Goal: Task Accomplishment & Management: Use online tool/utility

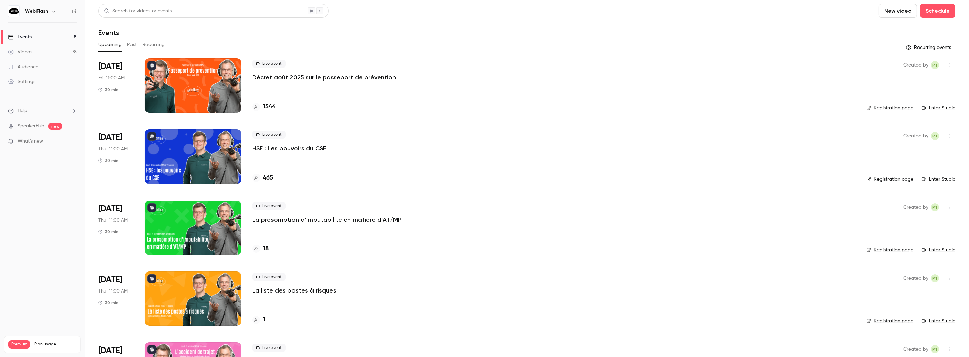
click at [270, 76] on p "Décret août 2025 sur le passeport de prévention" at bounding box center [324, 77] width 144 height 8
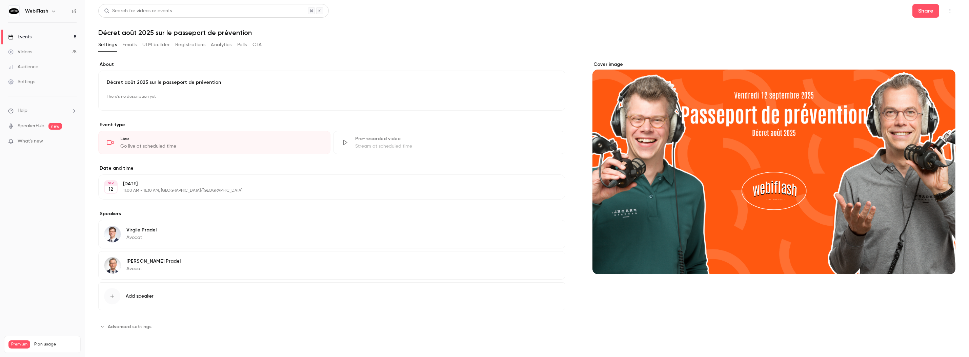
click at [131, 43] on button "Emails" at bounding box center [129, 44] width 14 height 11
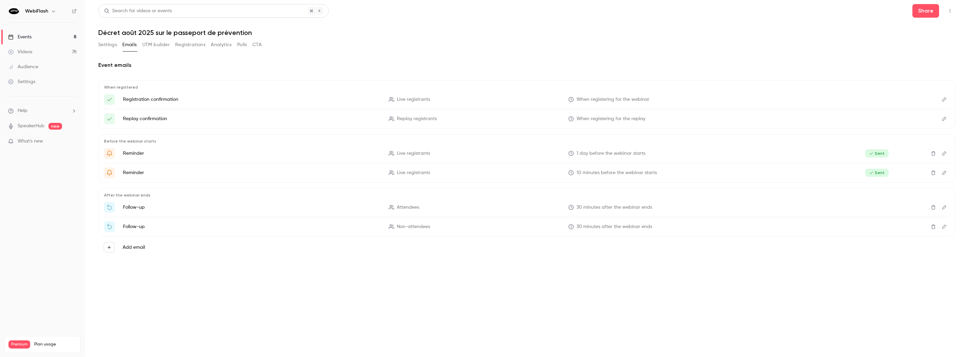
click at [109, 43] on button "Settings" at bounding box center [107, 44] width 19 height 11
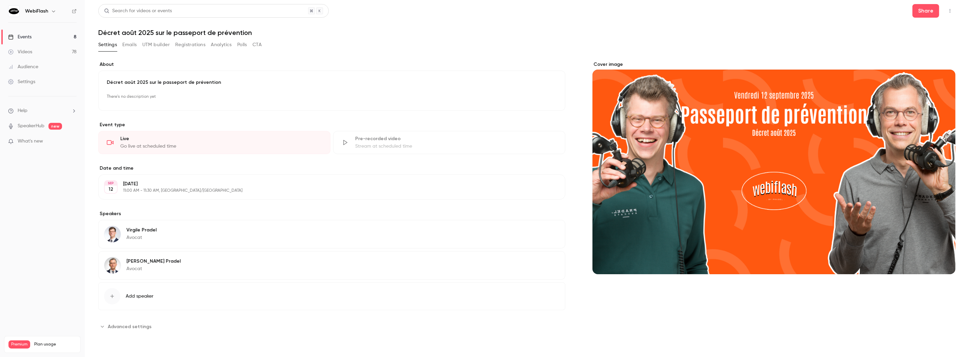
click at [242, 150] on div "Live Go live at scheduled time" at bounding box center [214, 142] width 232 height 23
click at [234, 147] on div "Go live at scheduled time" at bounding box center [221, 146] width 202 height 7
click at [138, 144] on div "Go live at scheduled time" at bounding box center [221, 146] width 202 height 7
click at [125, 44] on button "Emails" at bounding box center [129, 44] width 14 height 11
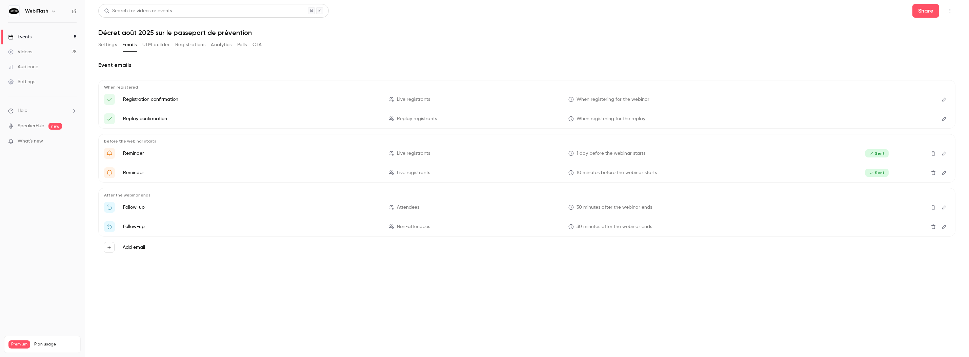
click at [102, 47] on button "Settings" at bounding box center [107, 44] width 19 height 11
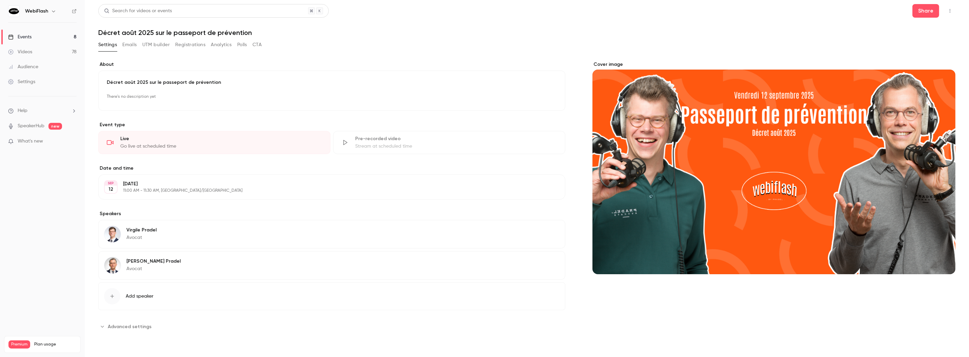
click at [172, 143] on div "Go live at scheduled time" at bounding box center [221, 146] width 202 height 7
click at [948, 8] on icon "button" at bounding box center [949, 10] width 5 height 5
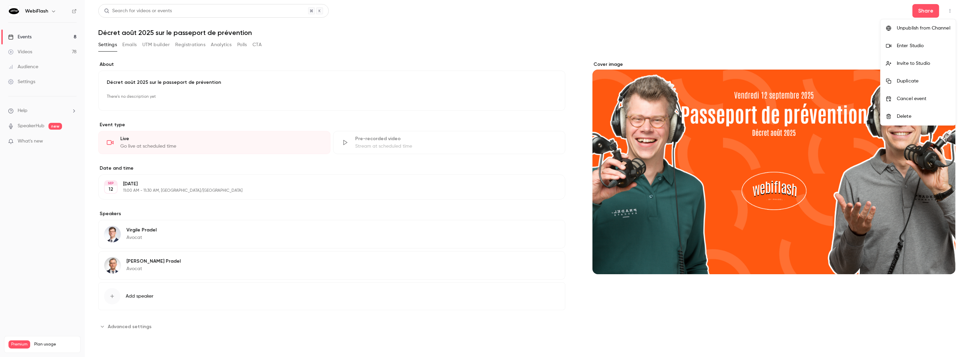
click at [933, 45] on div "Enter Studio" at bounding box center [924, 45] width 54 height 7
